Goal: Check status: Check status

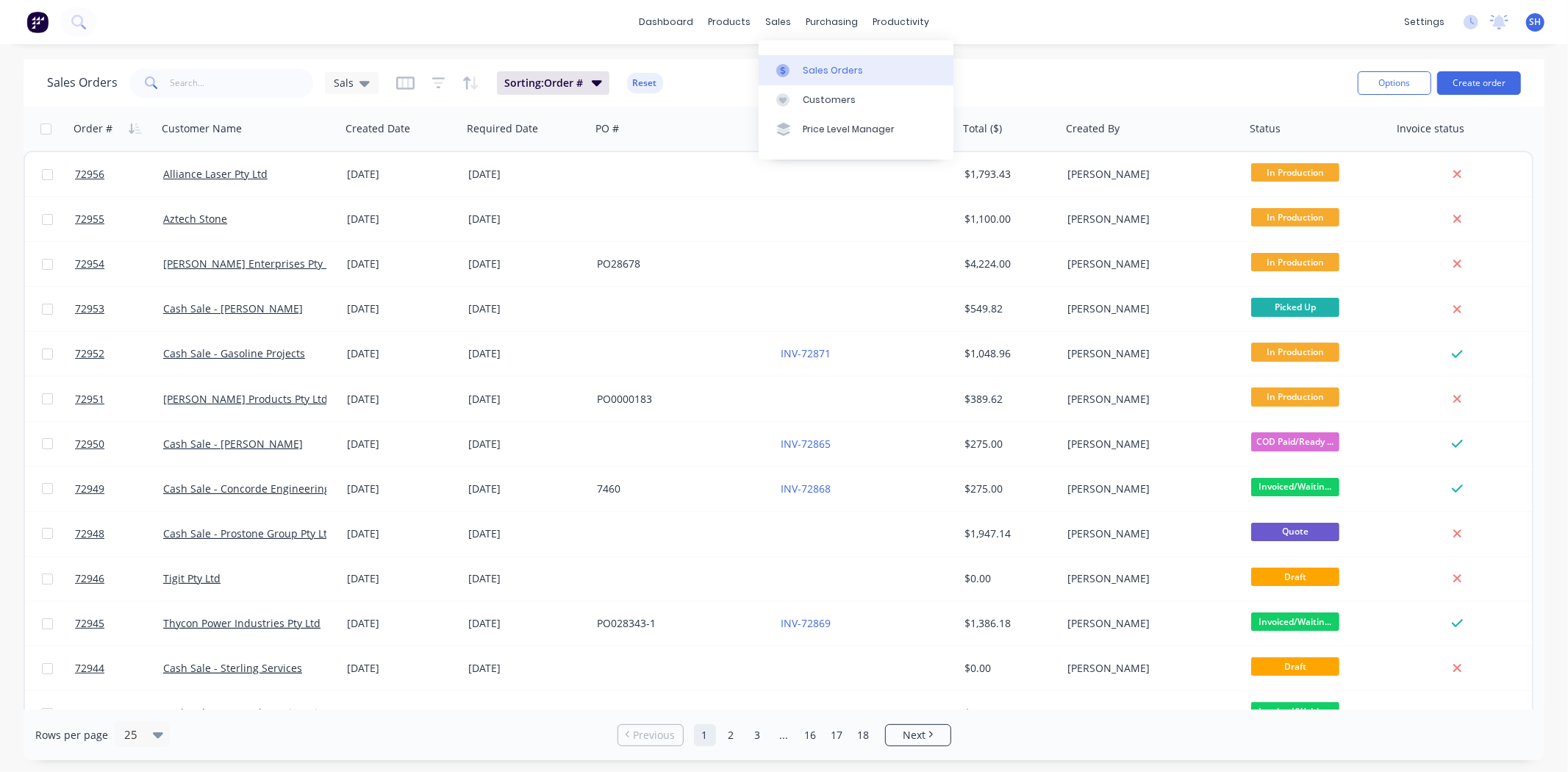
click at [802, 72] on div "Sales Orders" at bounding box center [832, 70] width 60 height 13
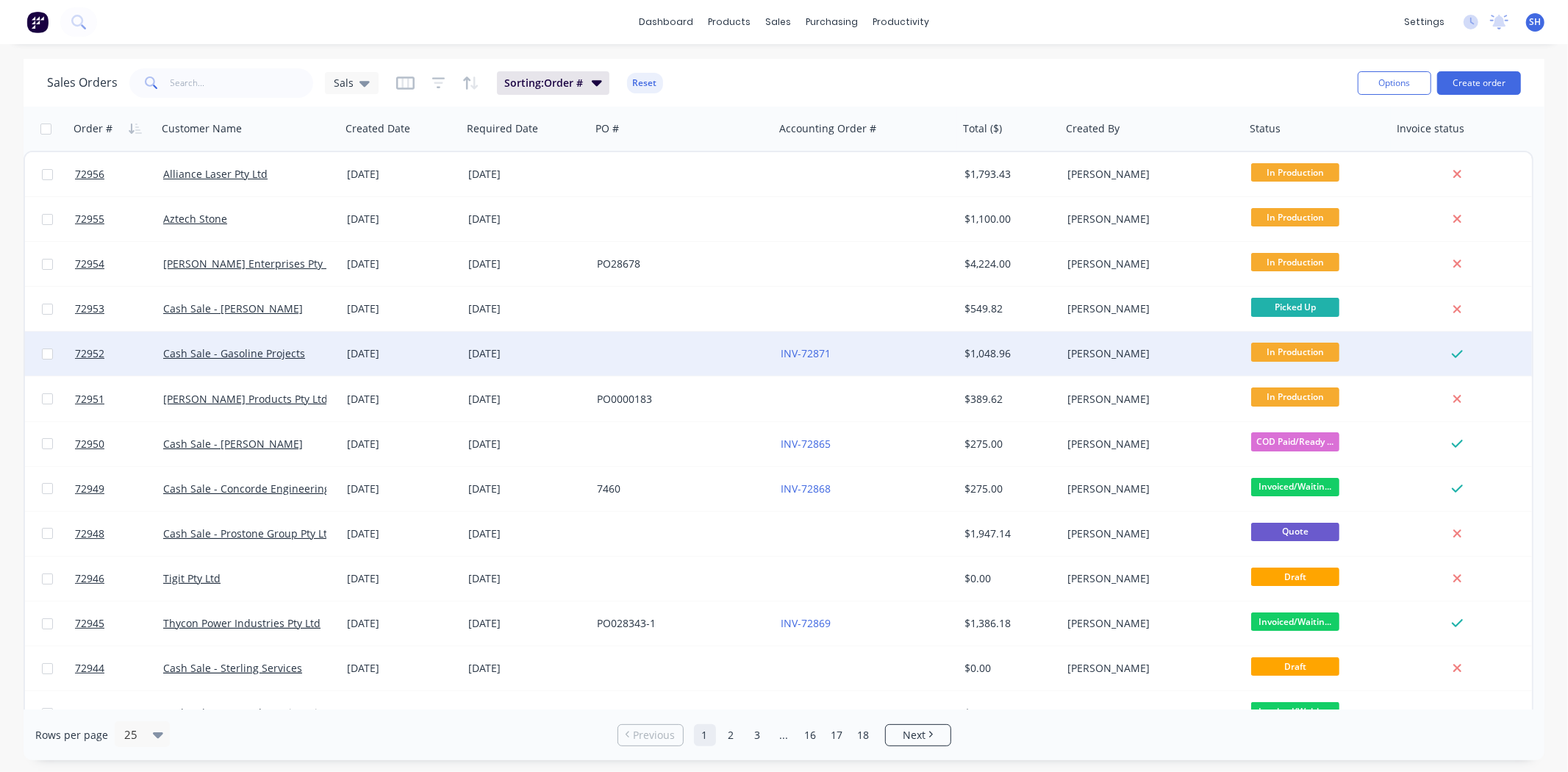
click at [555, 356] on div "[DATE]" at bounding box center [526, 353] width 117 height 15
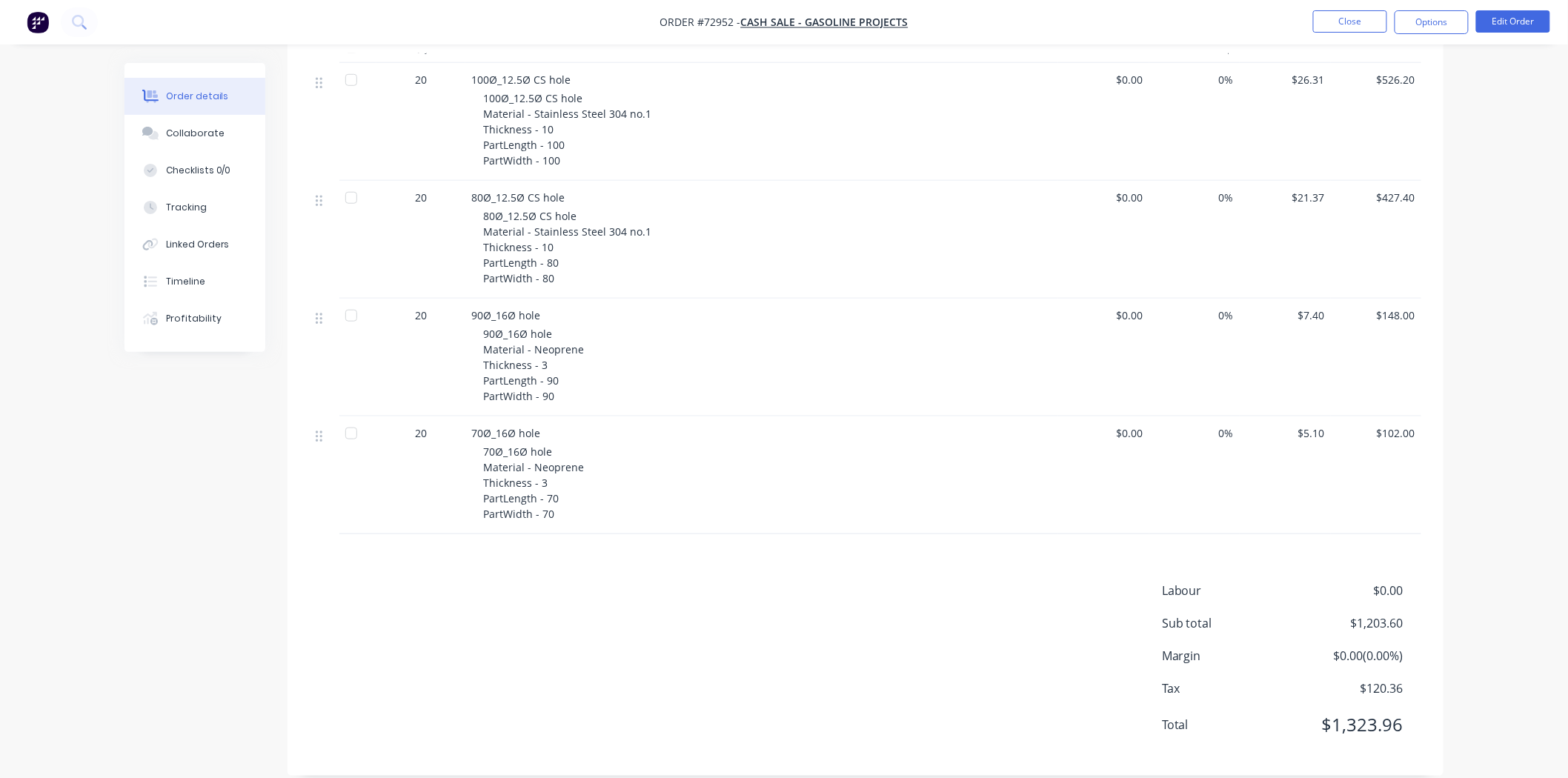
scroll to position [41, 0]
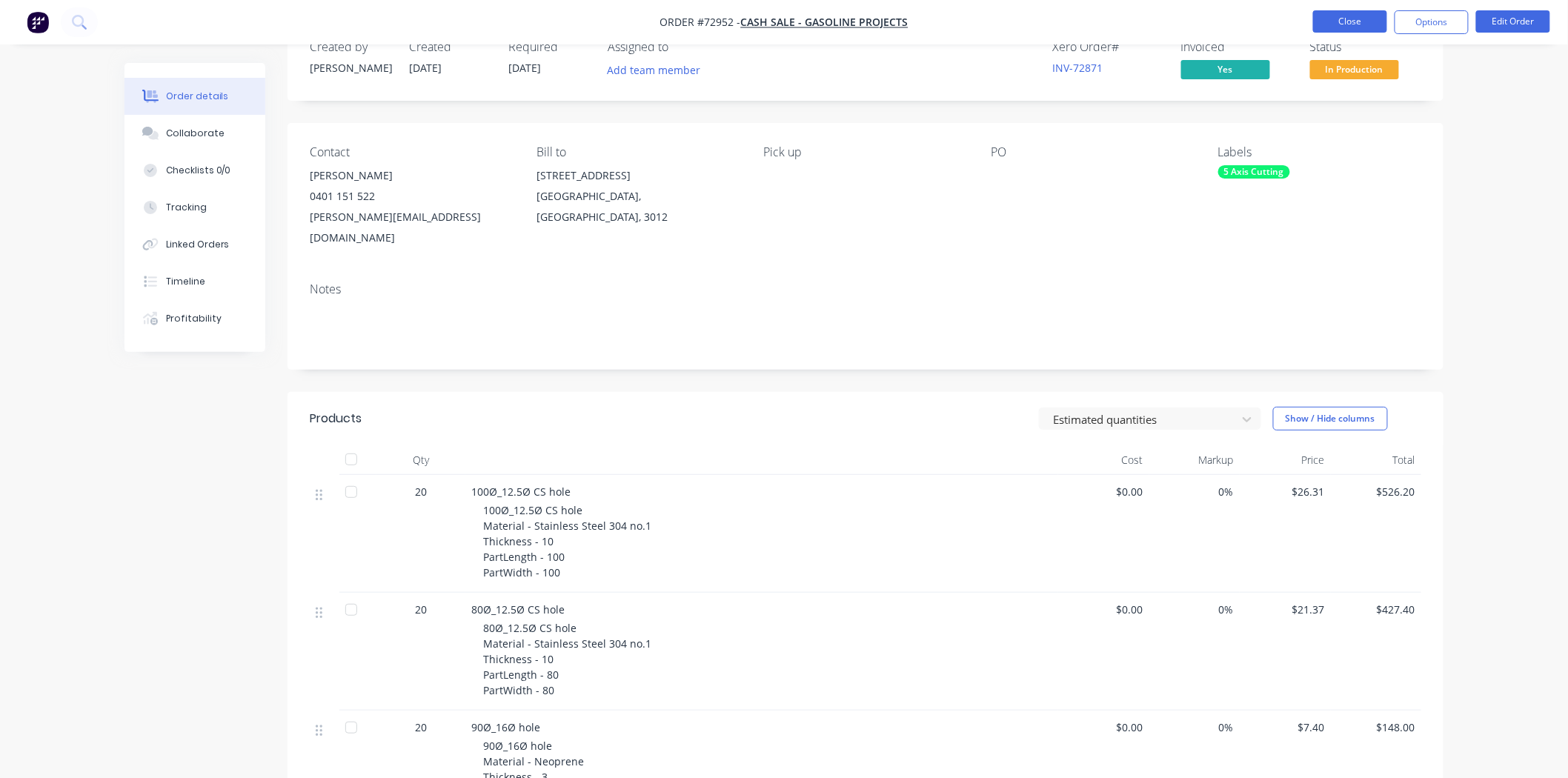
click at [1328, 23] on button "Close" at bounding box center [1349, 22] width 74 height 23
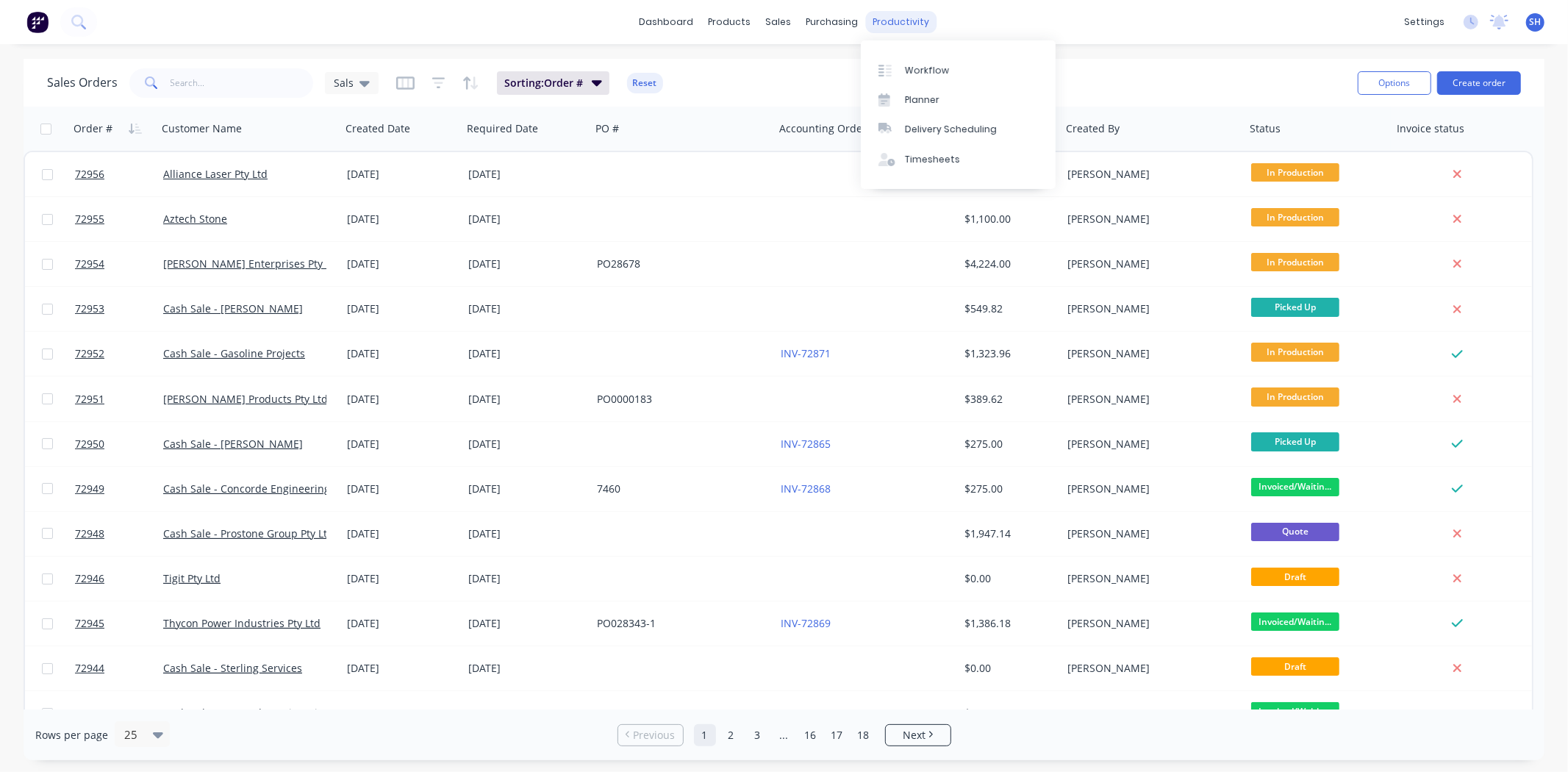
click at [889, 11] on div "productivity" at bounding box center [901, 22] width 72 height 22
click at [934, 56] on link "Workflow" at bounding box center [958, 70] width 195 height 29
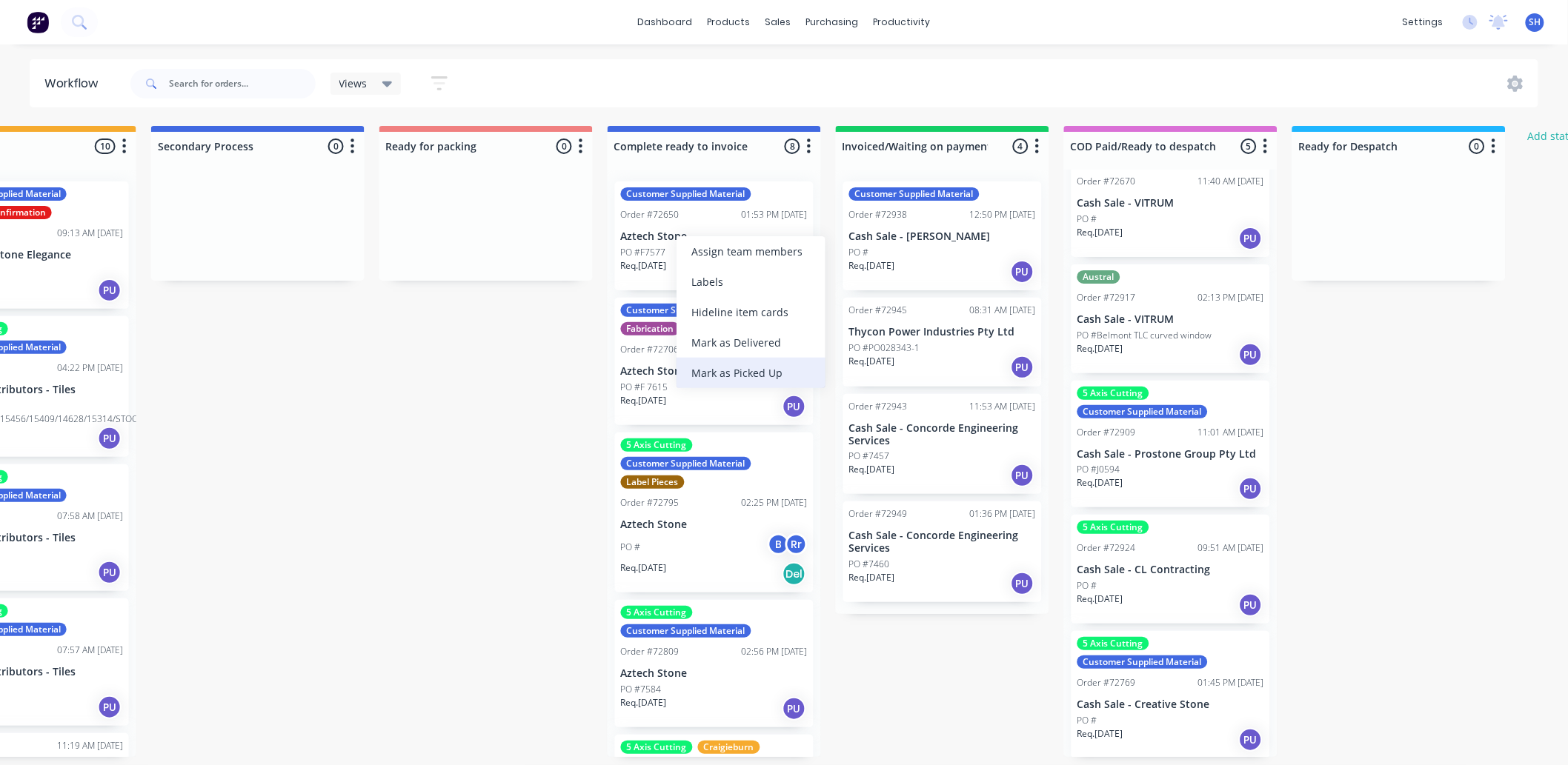
click at [719, 361] on div "Mark as Picked Up" at bounding box center [750, 372] width 149 height 30
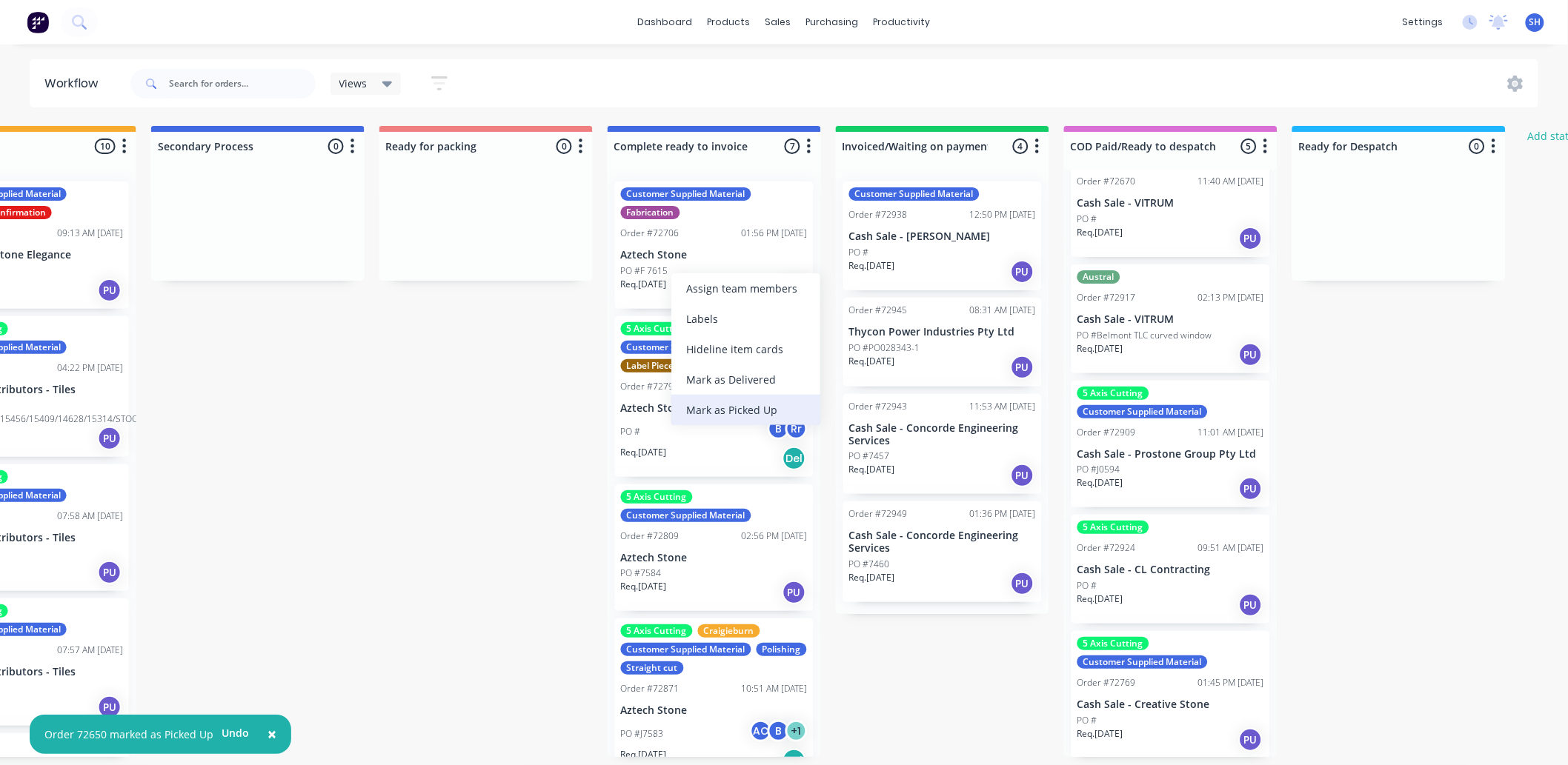
click at [731, 404] on div "Mark as Picked Up" at bounding box center [745, 410] width 149 height 30
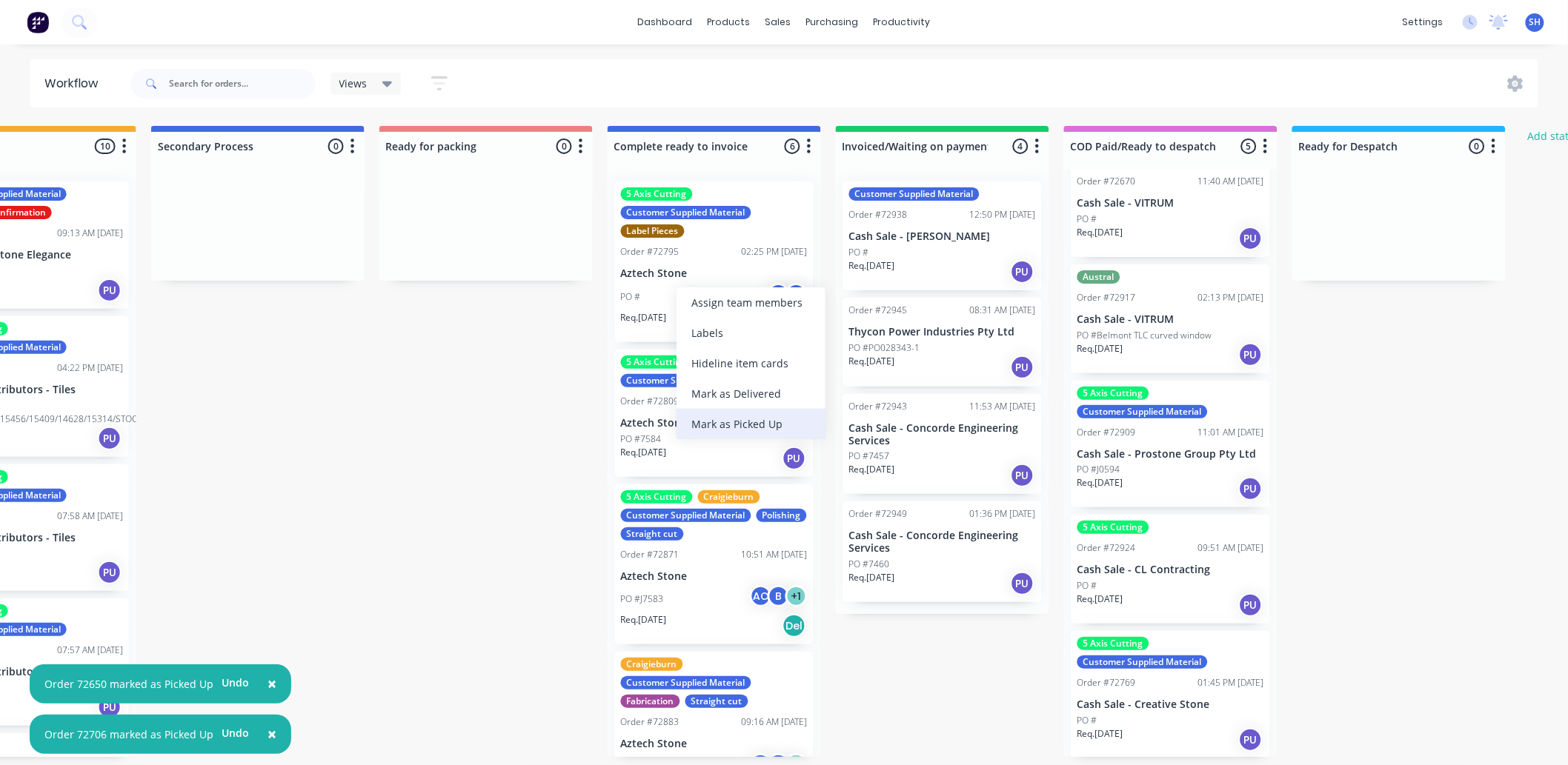
click at [742, 417] on div "Mark as Picked Up" at bounding box center [750, 424] width 149 height 30
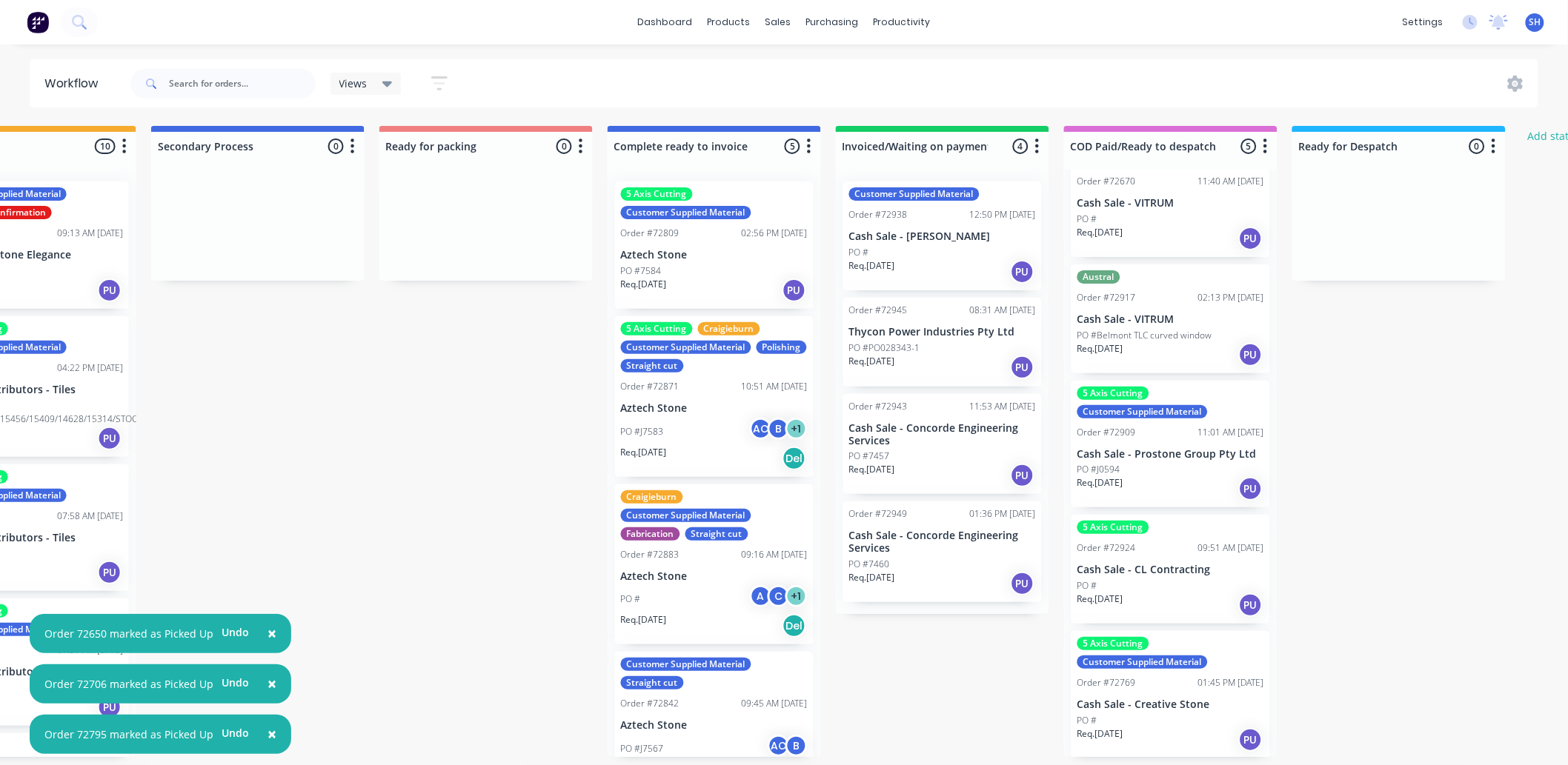
scroll to position [0, 794]
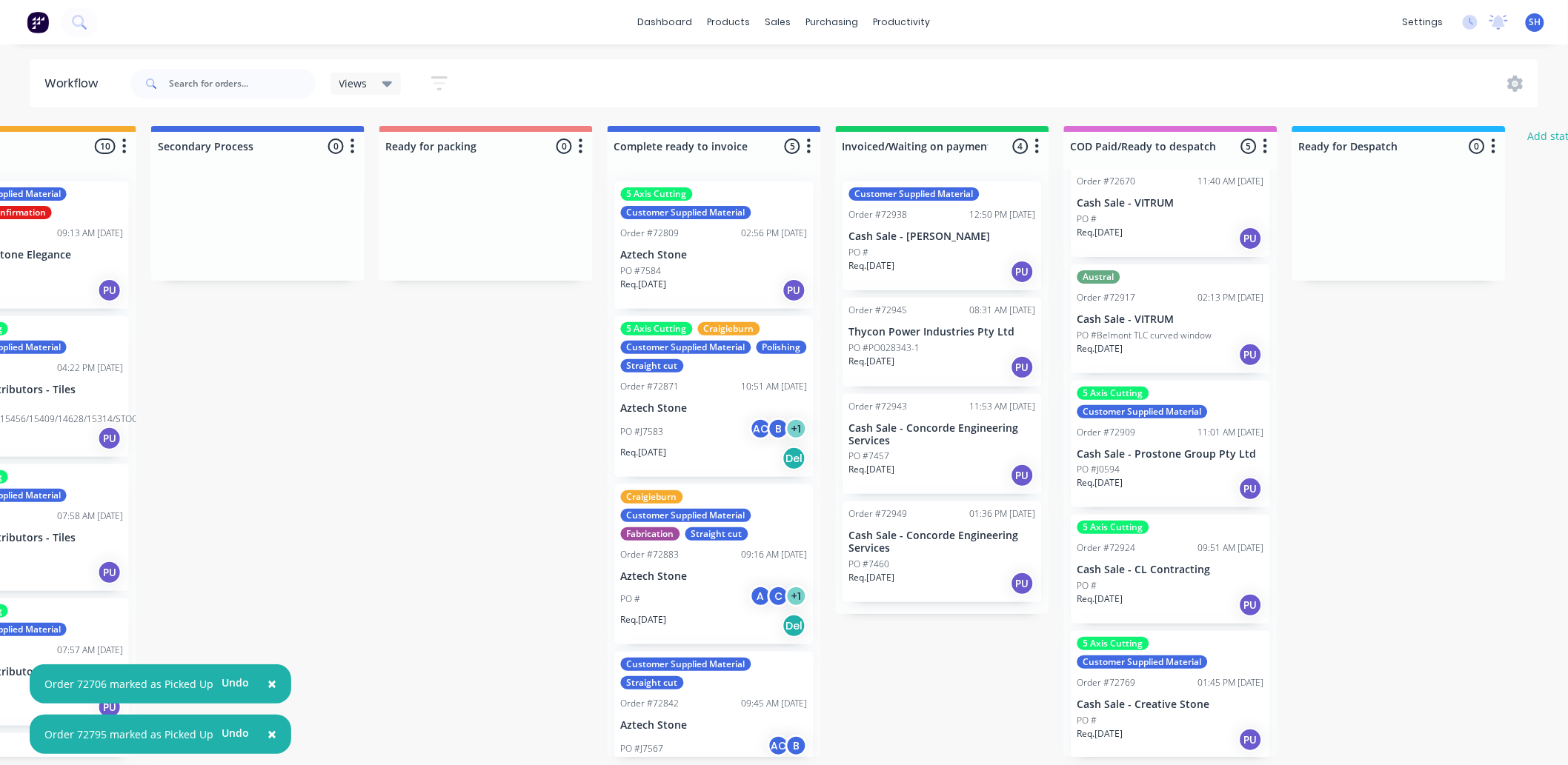
click at [690, 261] on p "Aztech Stone" at bounding box center [714, 255] width 186 height 12
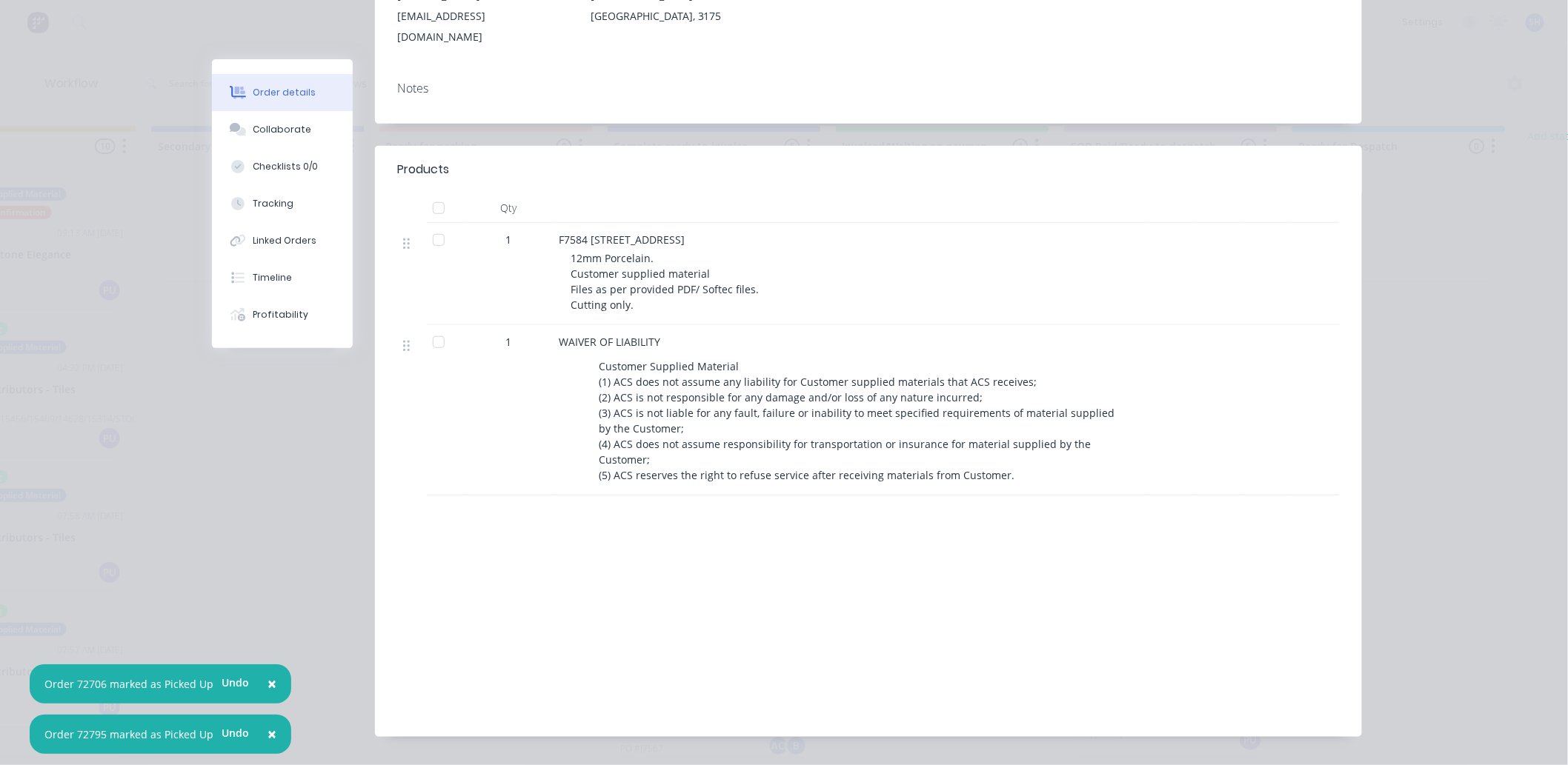
scroll to position [0, 0]
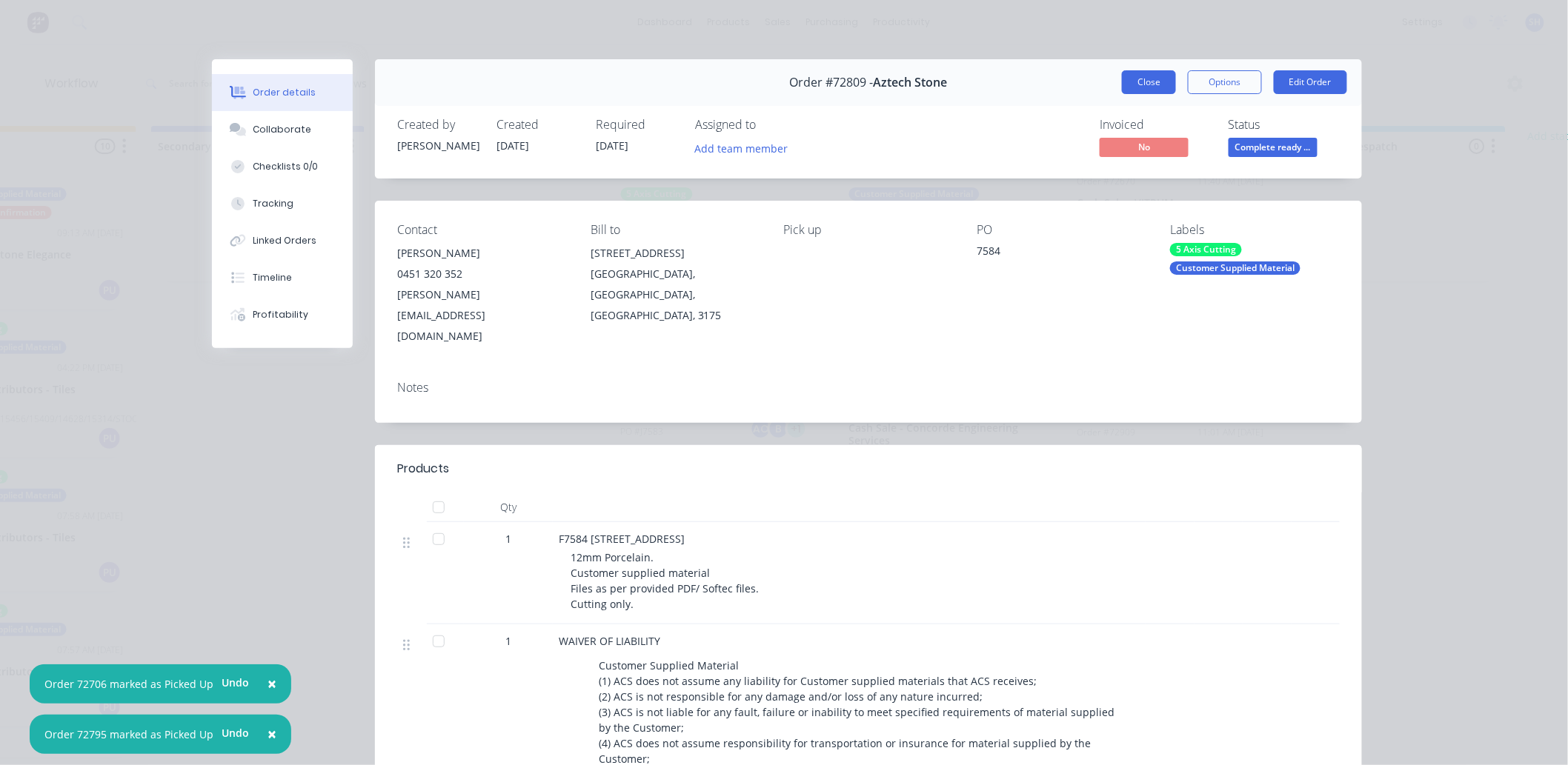
click at [1149, 90] on button "Close" at bounding box center [1149, 82] width 54 height 23
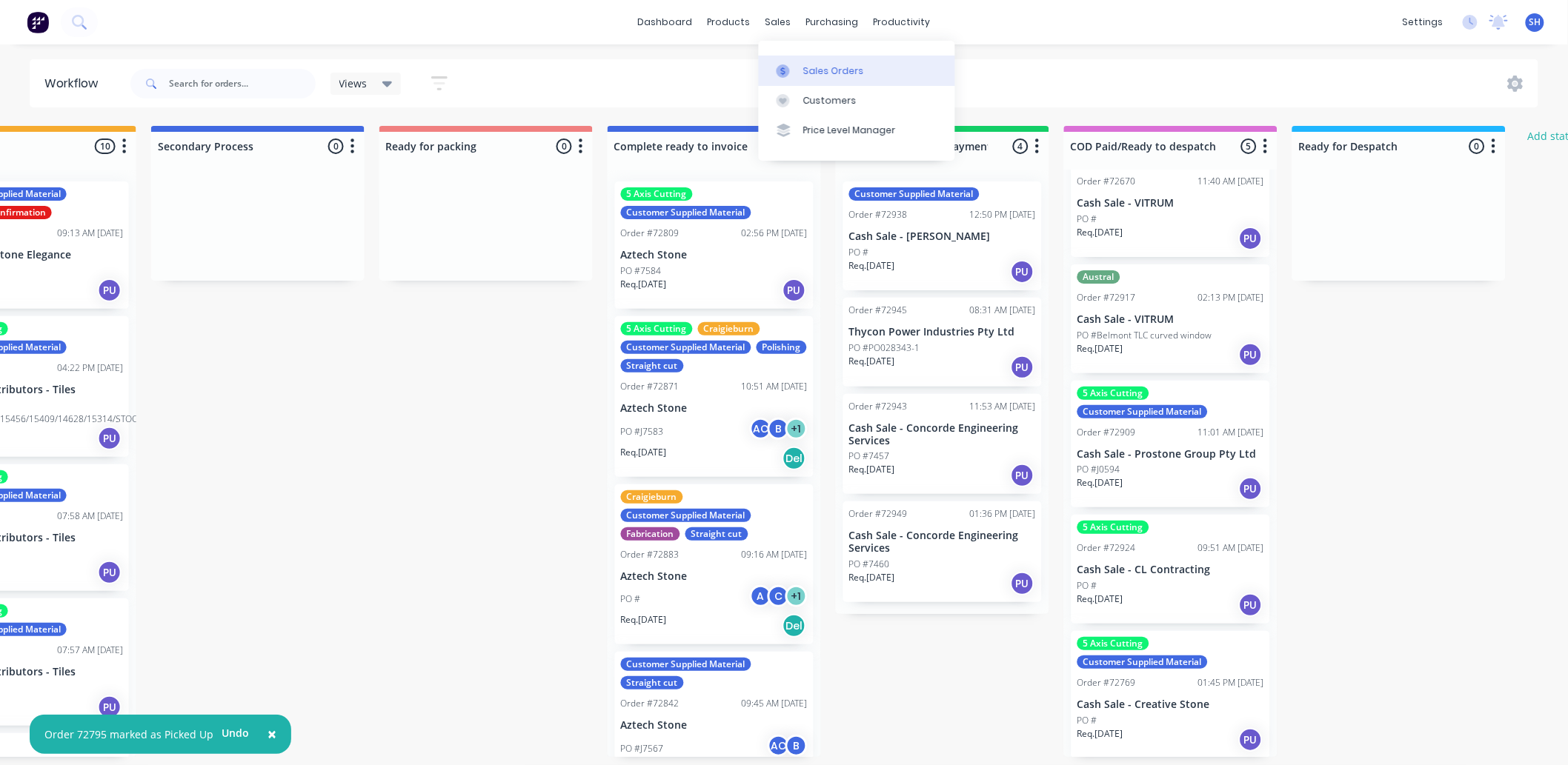
click at [823, 69] on div "Sales Orders" at bounding box center [834, 70] width 61 height 13
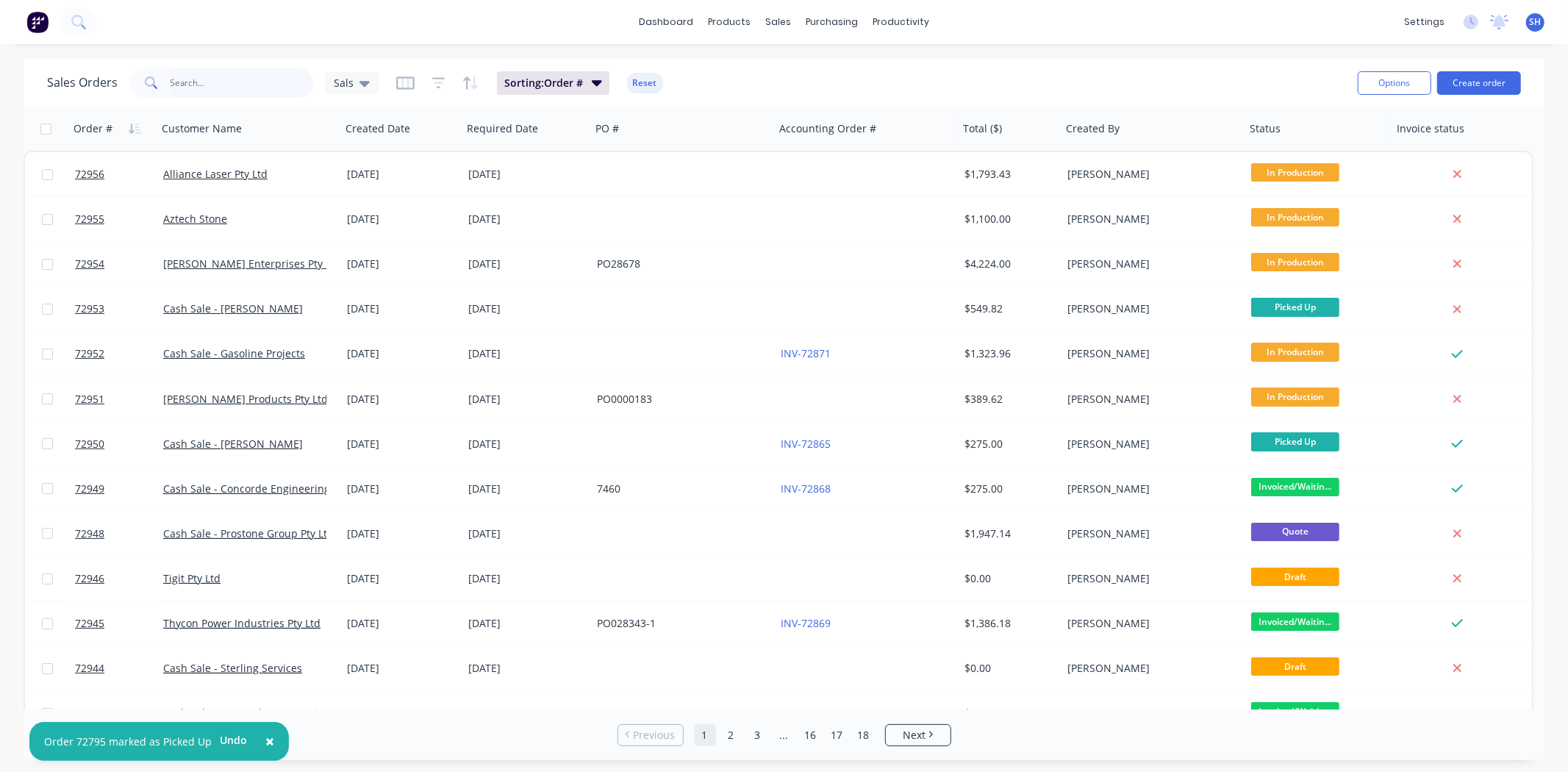
click at [239, 85] on input "text" at bounding box center [242, 83] width 143 height 29
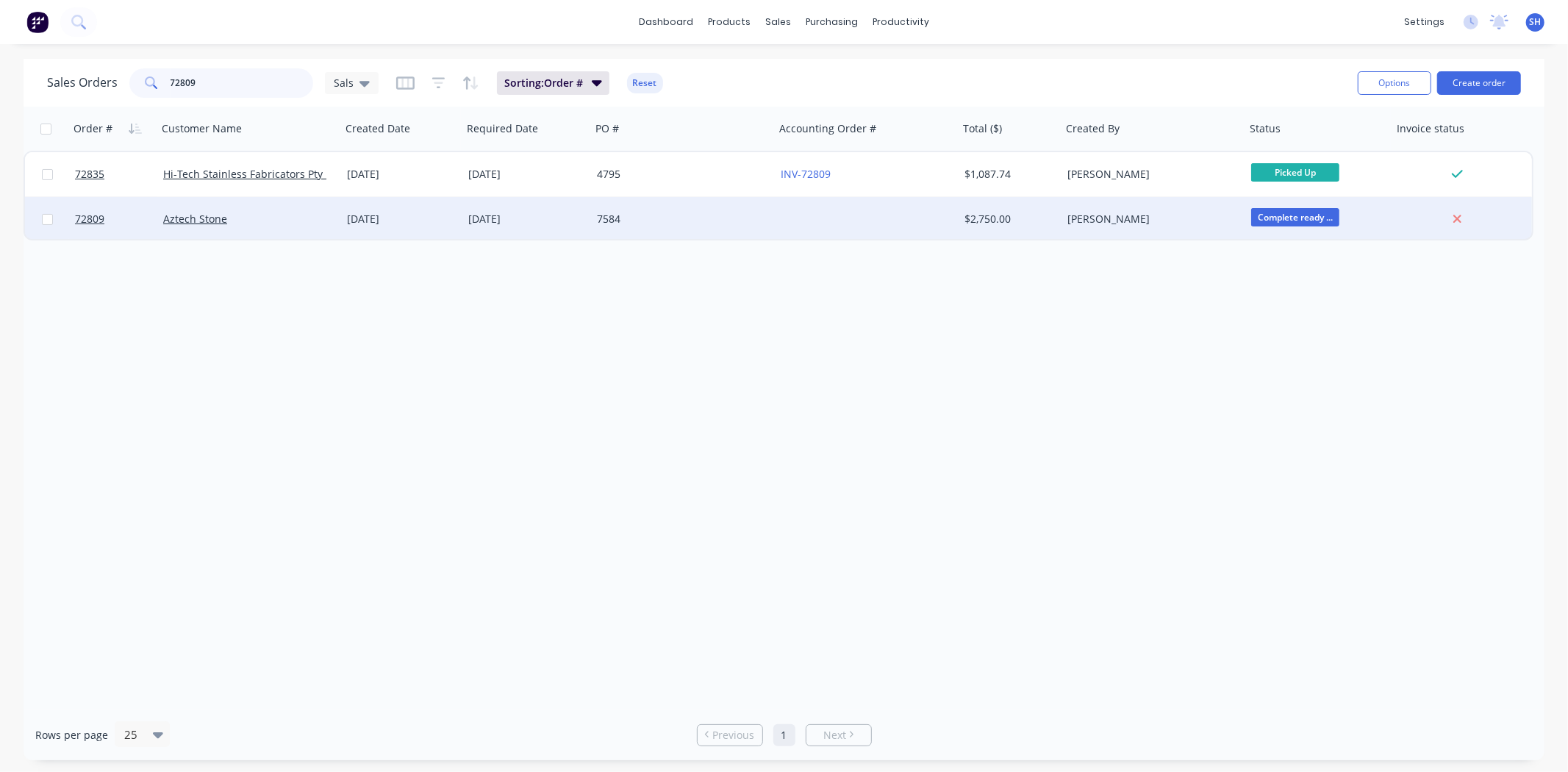
type input "72809"
click at [468, 228] on div "[DATE]" at bounding box center [526, 218] width 129 height 44
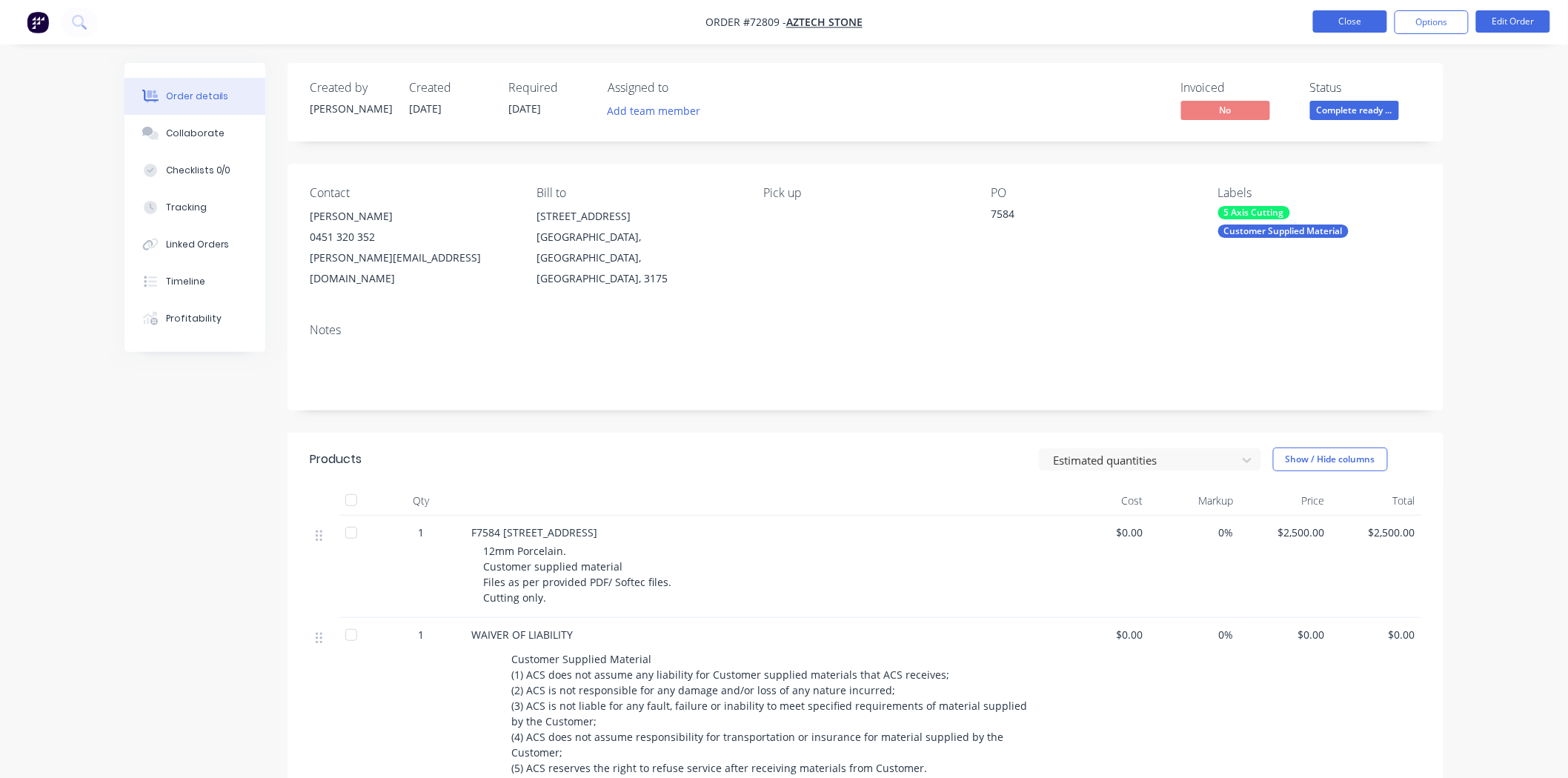
click at [1319, 23] on button "Close" at bounding box center [1349, 22] width 74 height 23
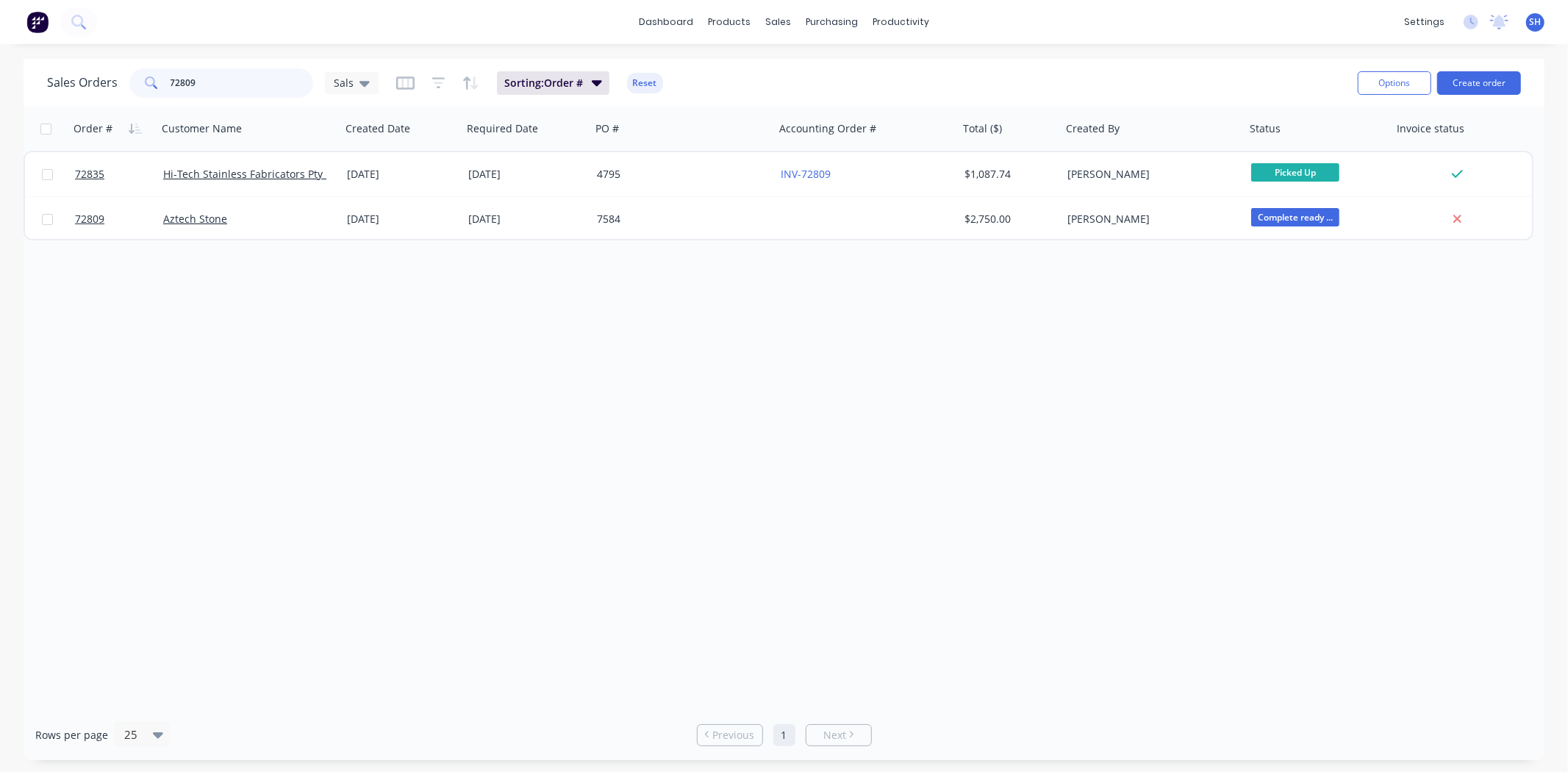
drag, startPoint x: 199, startPoint y: 79, endPoint x: 141, endPoint y: 86, distance: 58.4
click at [141, 86] on div "72809" at bounding box center [221, 83] width 184 height 29
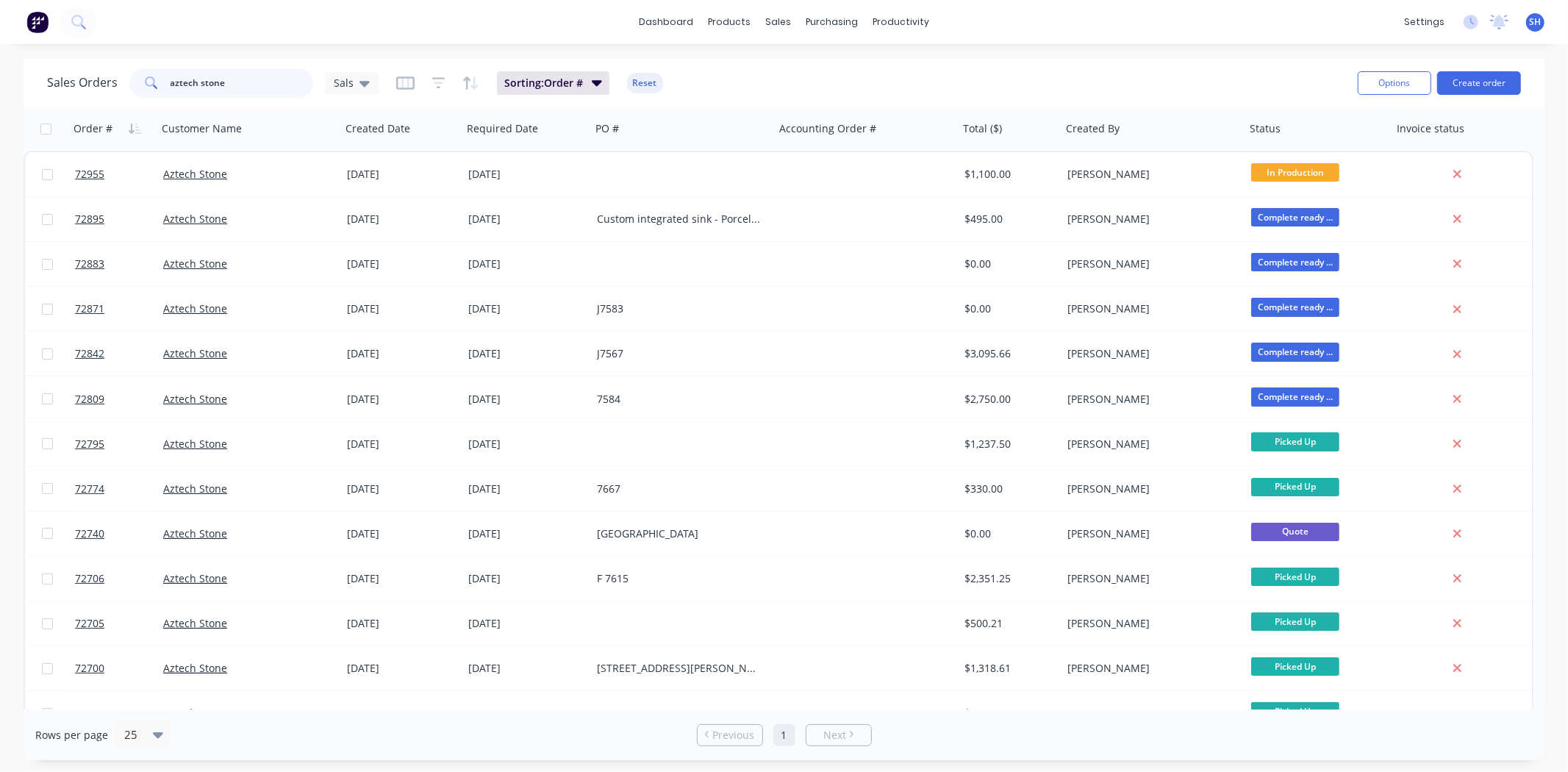
type input "aztech stone"
